Goal: Task Accomplishment & Management: Use online tool/utility

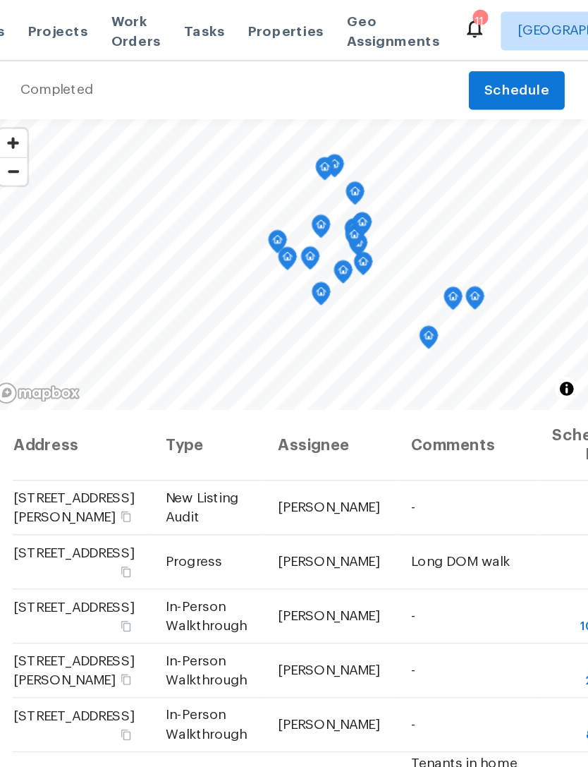
scroll to position [679, 0]
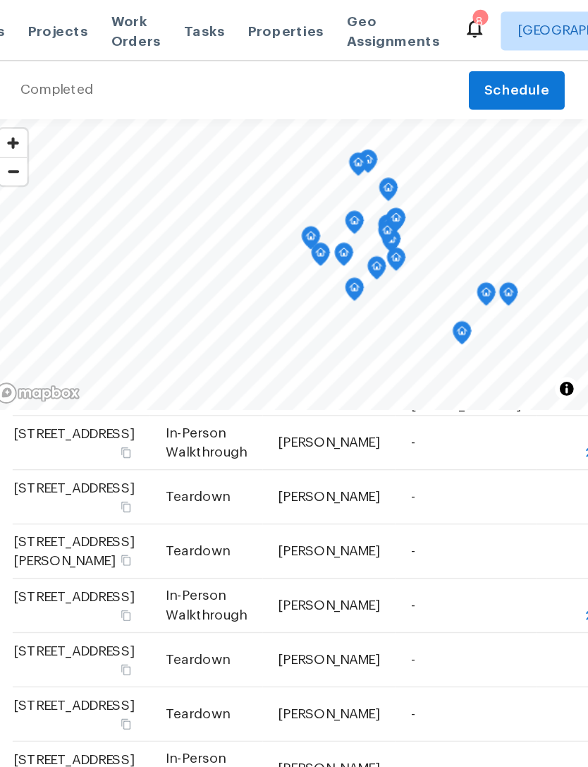
click at [341, 27] on span "Properties" at bounding box center [368, 23] width 55 height 14
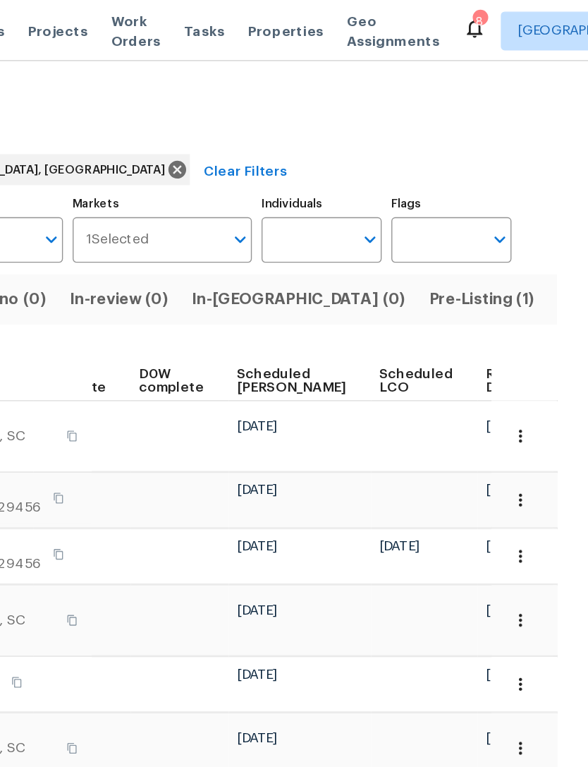
scroll to position [0, 355]
click at [431, 367] on td at bounding box center [470, 364] width 78 height 40
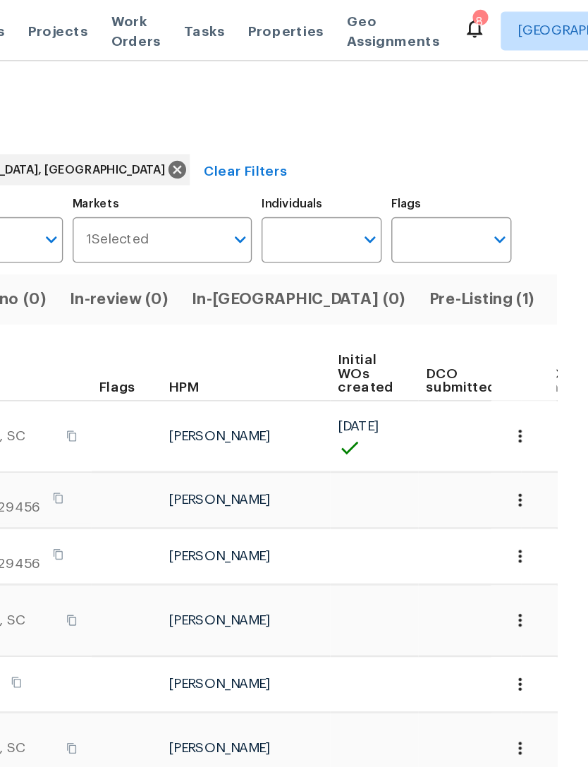
scroll to position [0, 0]
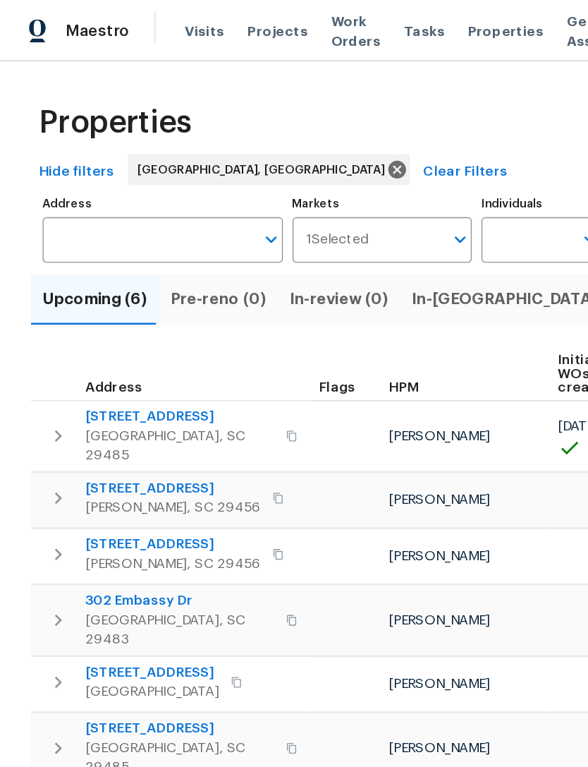
click at [142, 20] on span "Visits" at bounding box center [149, 23] width 29 height 14
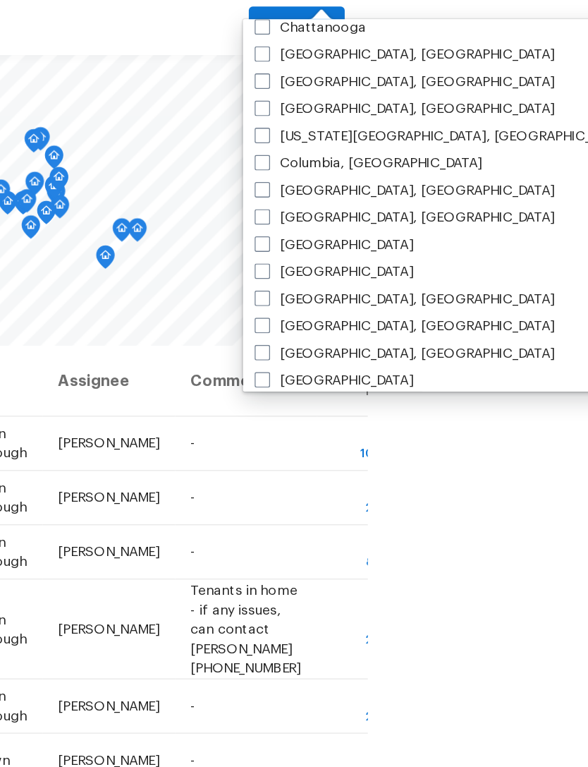
scroll to position [241, 0]
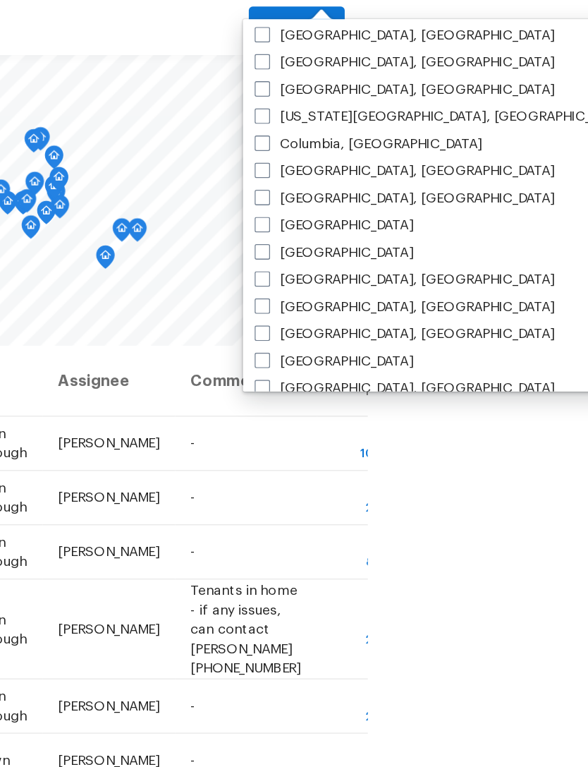
click at [356, 284] on span at bounding box center [351, 289] width 11 height 11
click at [355, 283] on input "Greenville, SC" at bounding box center [350, 287] width 9 height 9
checkbox input "true"
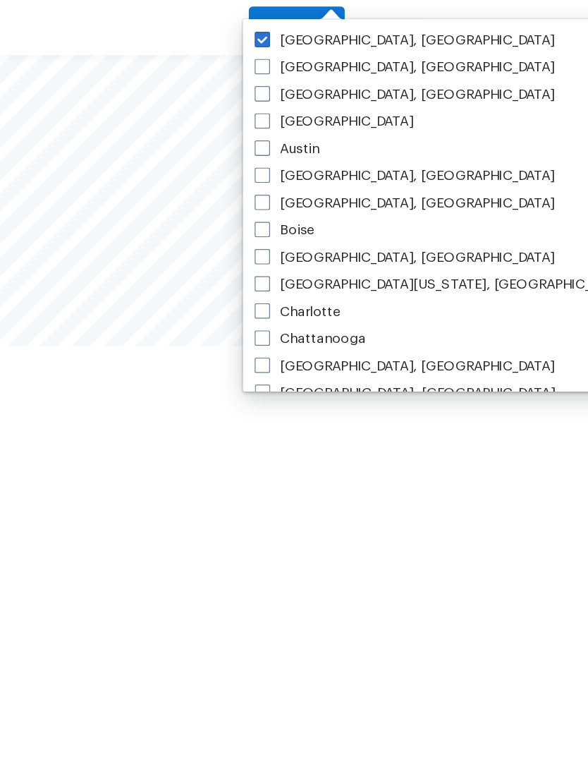
click at [356, 70] on span at bounding box center [351, 75] width 11 height 11
click at [355, 69] on input "[GEOGRAPHIC_DATA], [GEOGRAPHIC_DATA]" at bounding box center [350, 73] width 9 height 9
checkbox input "false"
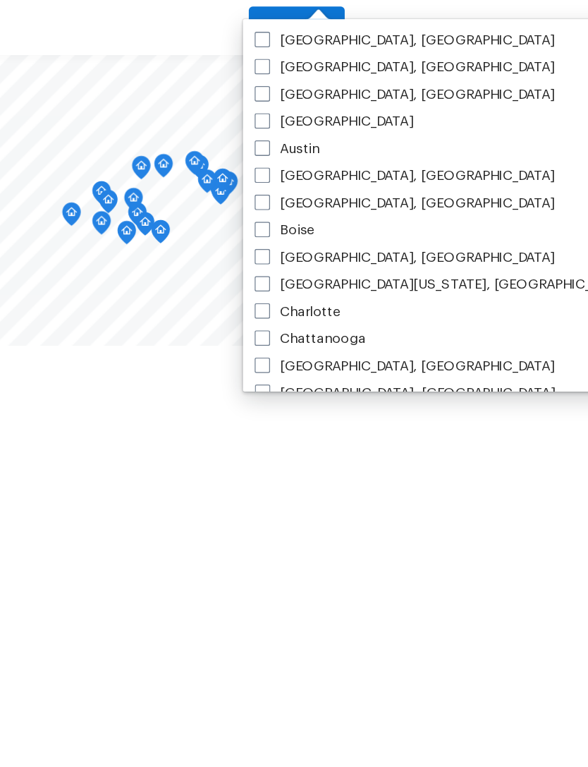
click at [279, 341] on div at bounding box center [134, 383] width 588 height 767
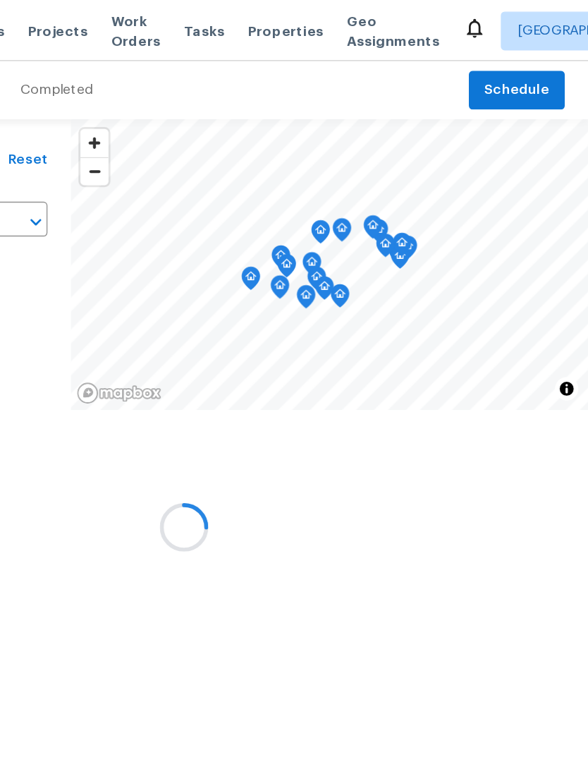
click at [198, 16] on div at bounding box center [294, 383] width 588 height 767
click at [189, 13] on div at bounding box center [294, 383] width 588 height 767
click at [191, 20] on div at bounding box center [294, 383] width 588 height 767
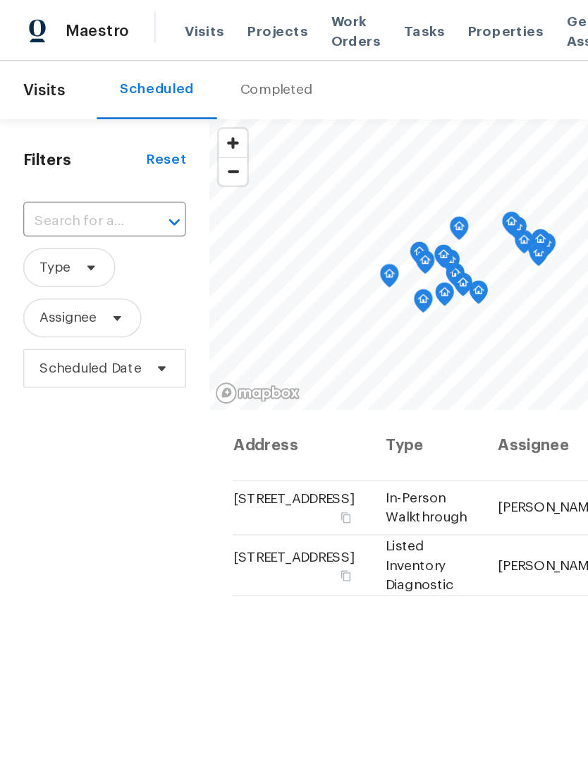
click at [138, 17] on span "Visits" at bounding box center [149, 23] width 29 height 14
click at [140, 16] on span "Visits" at bounding box center [149, 23] width 29 height 14
click at [203, 64] on div "Completed" at bounding box center [201, 66] width 53 height 14
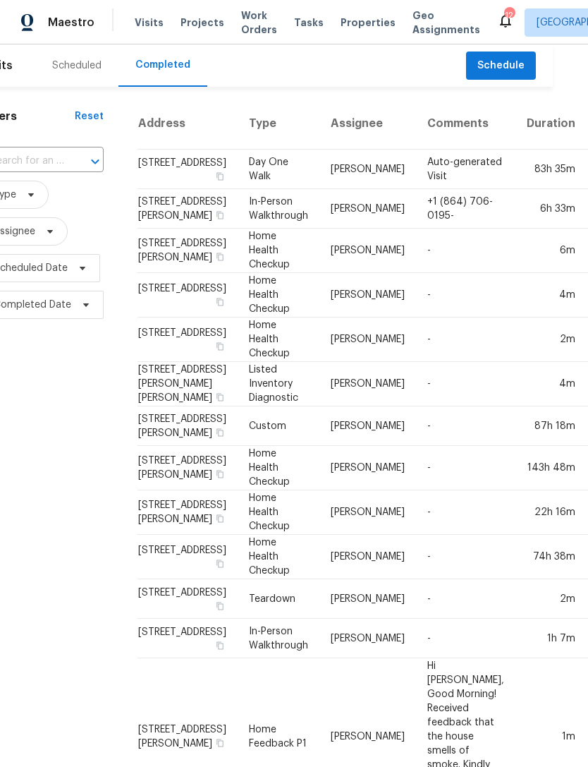
click at [341, 18] on span "Properties" at bounding box center [368, 23] width 55 height 14
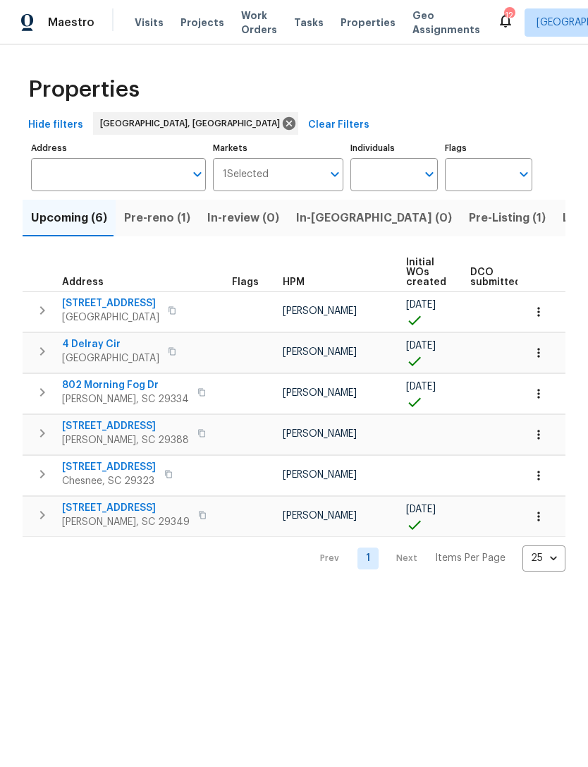
click at [469, 222] on span "Pre-Listing (1)" at bounding box center [507, 218] width 77 height 20
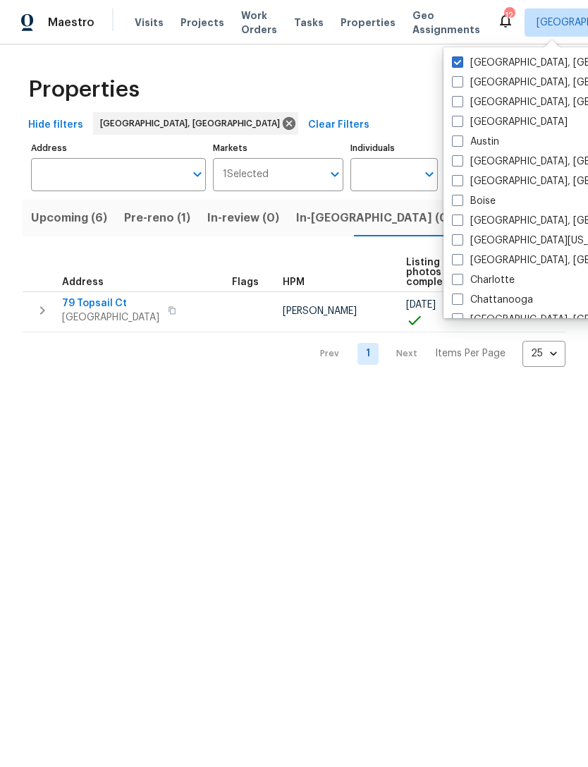
click at [464, 264] on label "[GEOGRAPHIC_DATA], [GEOGRAPHIC_DATA]" at bounding box center [561, 260] width 219 height 14
click at [461, 262] on input "[GEOGRAPHIC_DATA], [GEOGRAPHIC_DATA]" at bounding box center [456, 257] width 9 height 9
checkbox input "true"
click at [467, 69] on label "Greenville, SC" at bounding box center [561, 63] width 219 height 14
click at [461, 65] on input "Greenville, SC" at bounding box center [456, 60] width 9 height 9
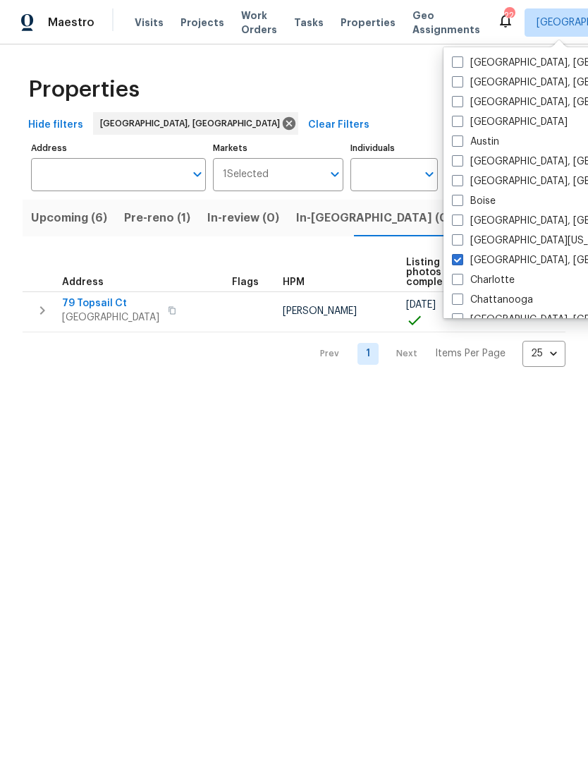
checkbox input "false"
click at [148, 20] on span "Visits" at bounding box center [149, 23] width 29 height 14
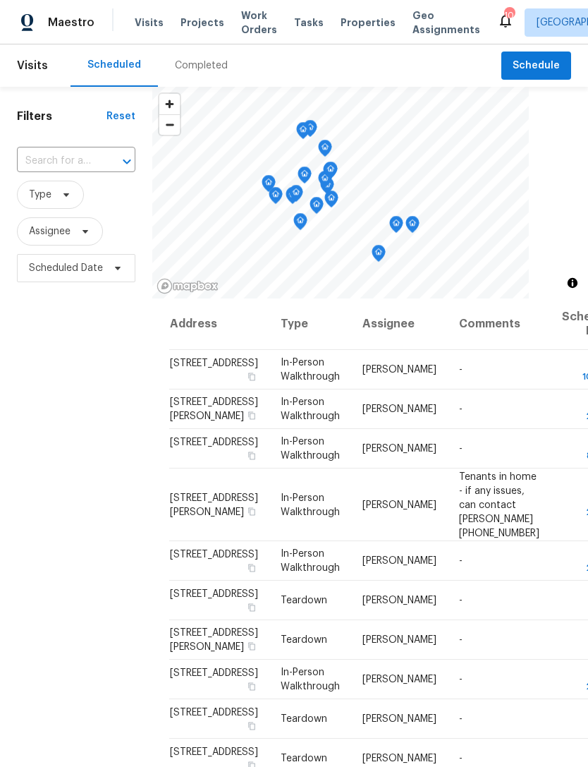
click at [349, 28] on span "Properties" at bounding box center [368, 23] width 55 height 14
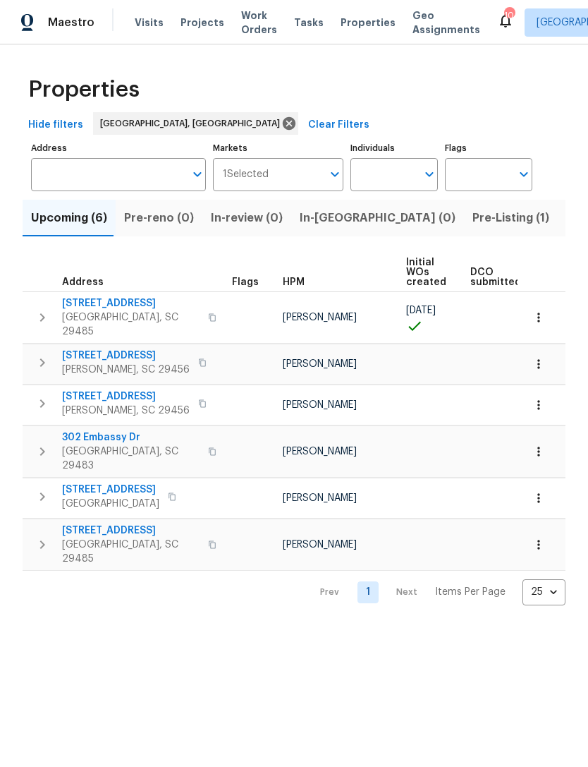
click at [473, 216] on span "Pre-Listing (1)" at bounding box center [511, 218] width 77 height 20
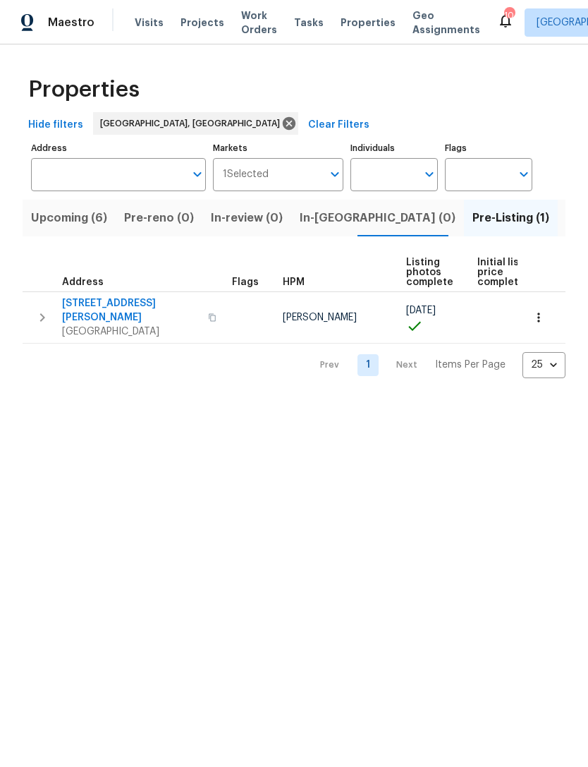
click at [132, 306] on span "[STREET_ADDRESS][PERSON_NAME]" at bounding box center [131, 310] width 138 height 28
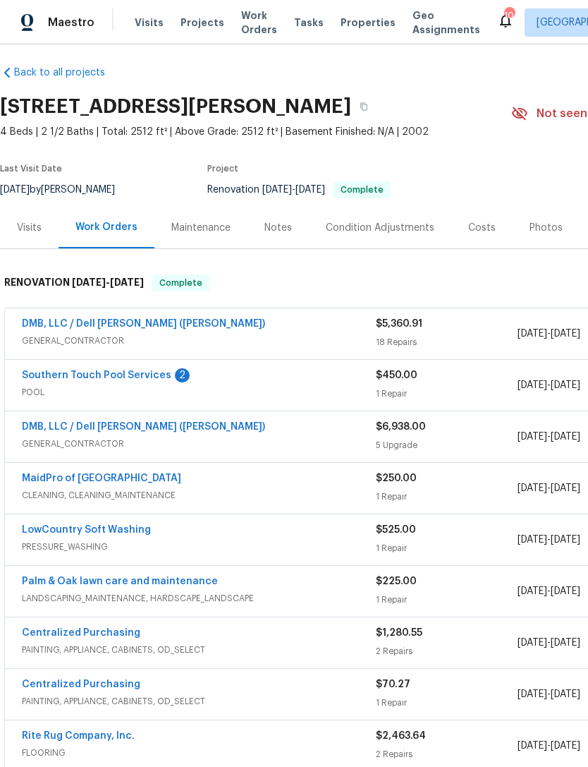
scroll to position [7, 0]
click at [141, 428] on link "DMB, LLC / Dell [PERSON_NAME] ([PERSON_NAME])" at bounding box center [143, 427] width 243 height 10
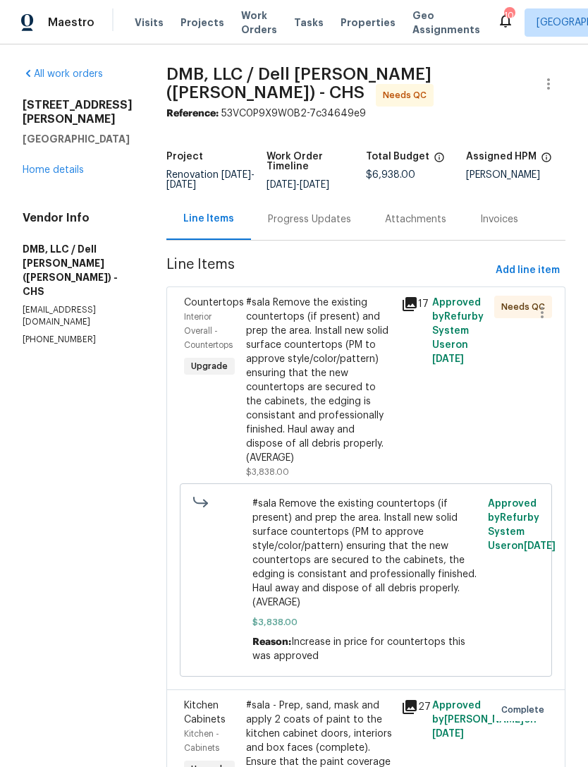
click at [355, 352] on div "#sala Remove the existing countertops (if present) and prep the area. Install n…" at bounding box center [319, 380] width 147 height 169
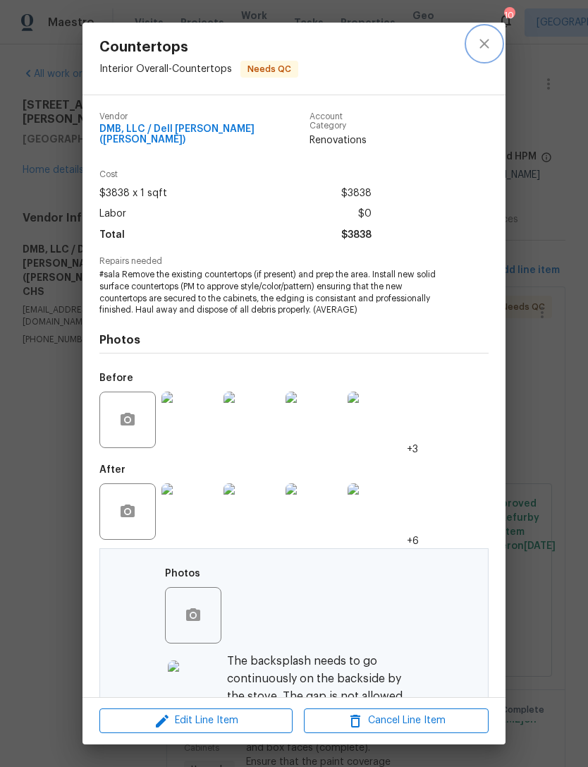
click at [485, 45] on icon "close" at bounding box center [484, 43] width 17 height 17
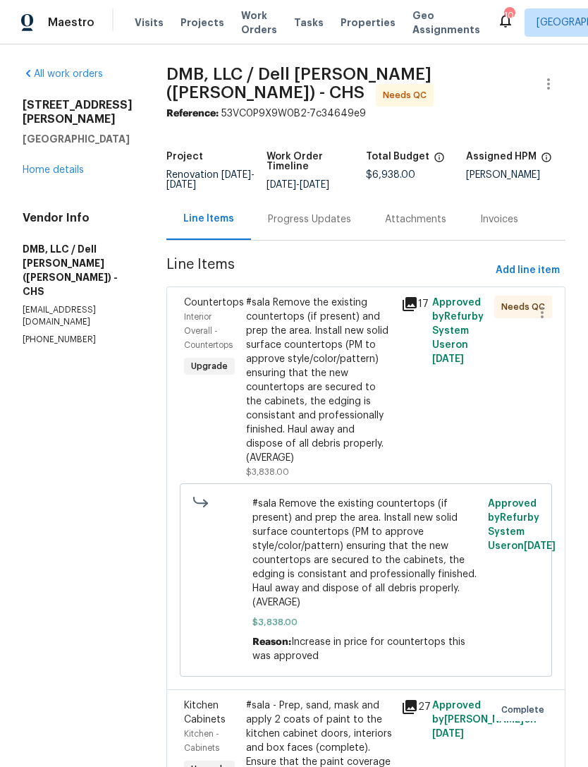
click at [357, 23] on span "Properties" at bounding box center [368, 23] width 55 height 14
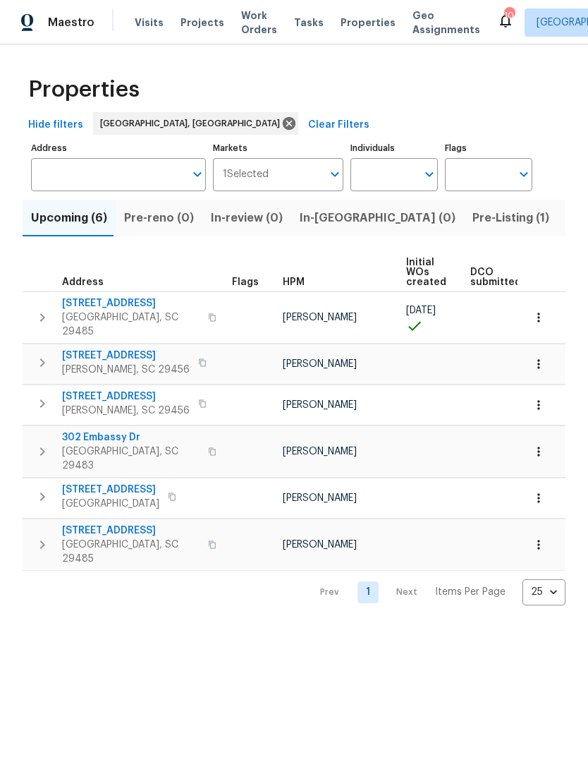
click at [76, 214] on span "Upcoming (6)" at bounding box center [69, 218] width 76 height 20
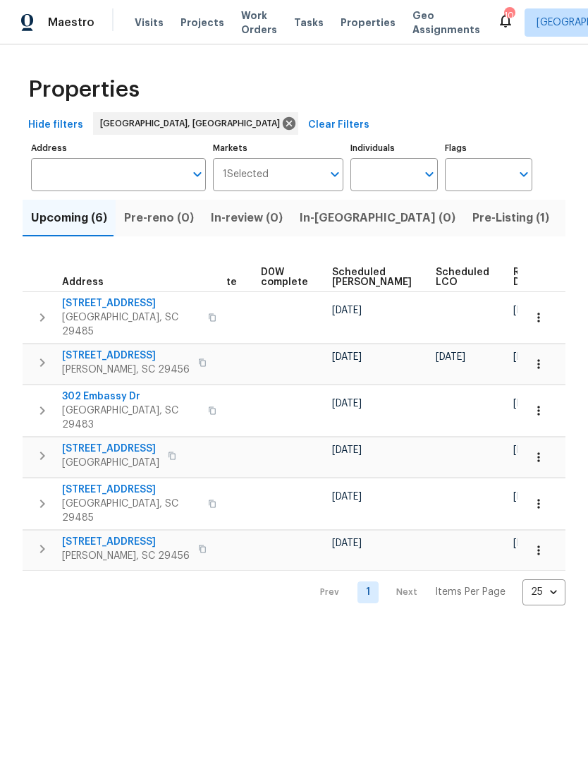
scroll to position [0, 355]
